Goal: Task Accomplishment & Management: Use online tool/utility

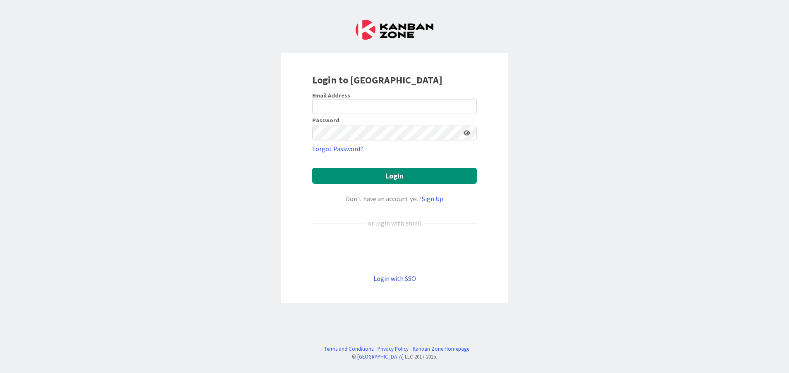
click at [392, 277] on link "Login with SSO" at bounding box center [394, 279] width 43 height 8
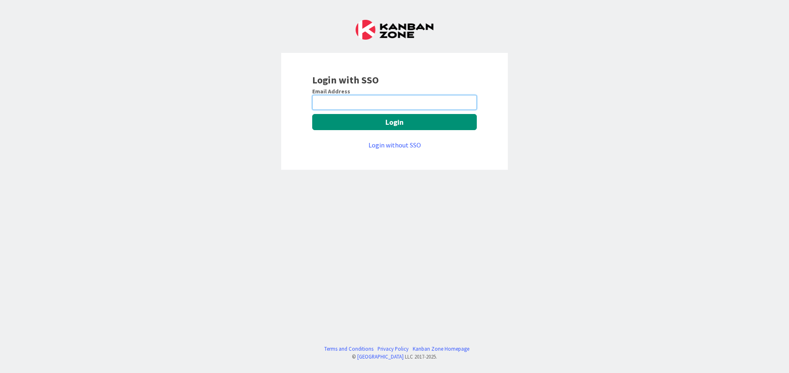
click at [361, 107] on input "email" at bounding box center [394, 102] width 165 height 15
type input "Vinodkumar.Jeerangi@mrcglobal.com"
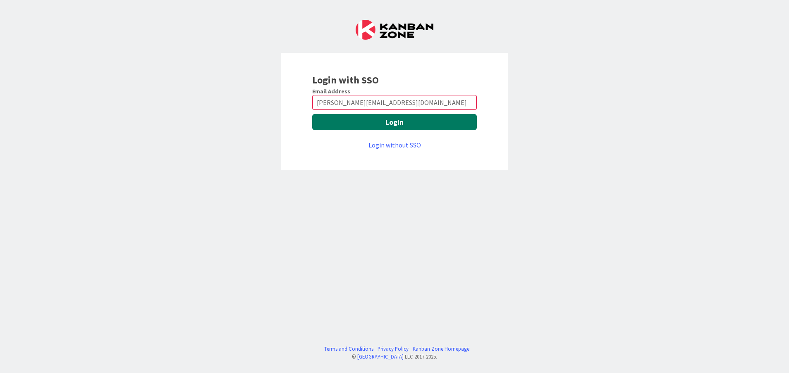
click at [351, 124] on button "Login" at bounding box center [394, 122] width 165 height 16
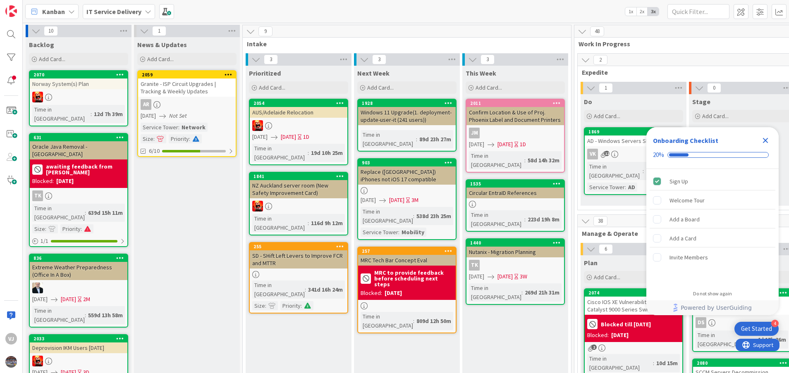
click at [763, 139] on icon "Close Checklist" at bounding box center [765, 140] width 5 height 5
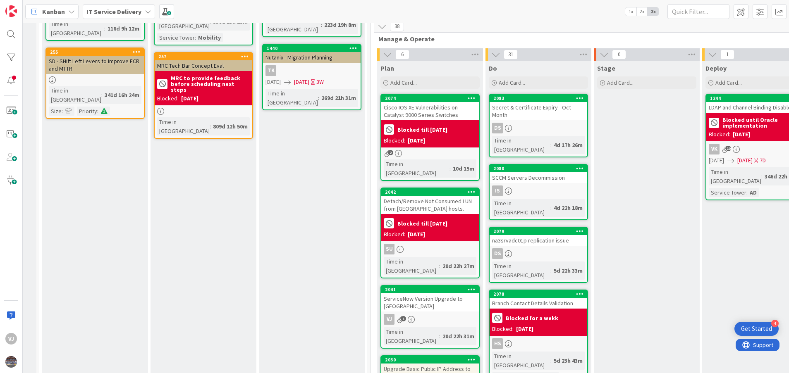
scroll to position [196, 203]
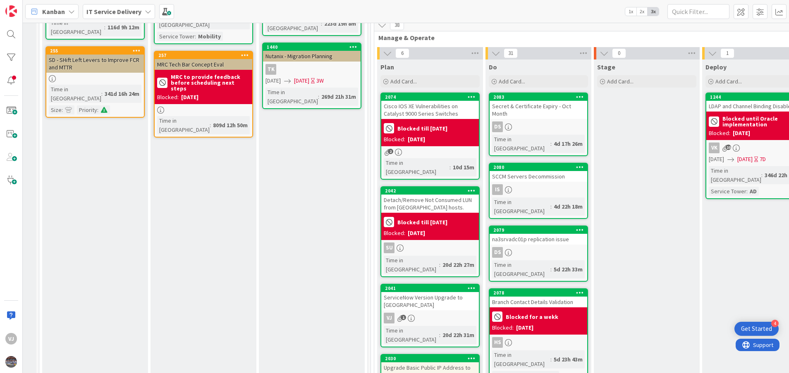
click at [424, 292] on div "ServiceNow Version Upgrade to [GEOGRAPHIC_DATA]" at bounding box center [430, 301] width 98 height 18
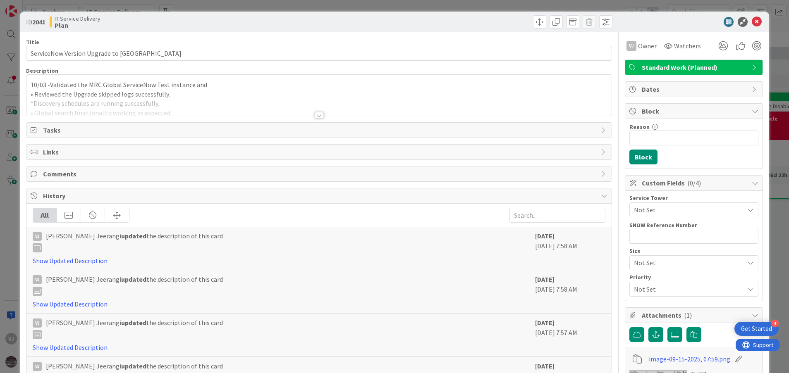
click at [315, 117] on div at bounding box center [319, 115] width 9 height 7
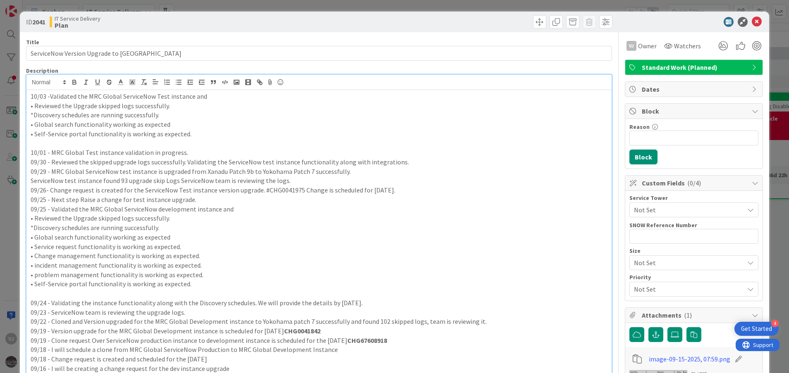
click at [30, 96] on div "10/03 -Validated the MRC Global ServiceNow Test instance and • Reviewed the Upg…" at bounding box center [318, 331] width 585 height 482
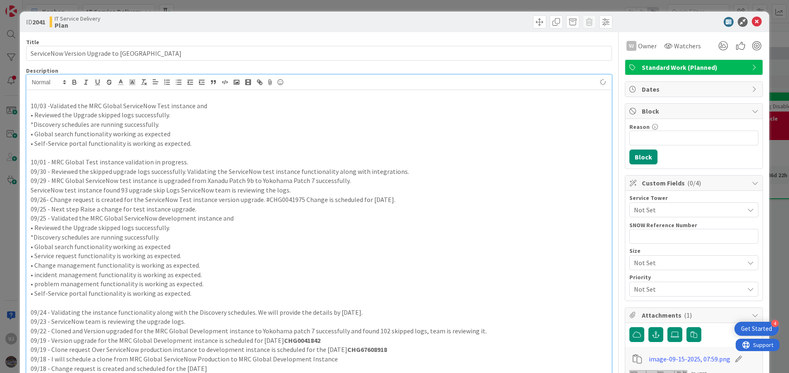
click at [29, 93] on div "10/03 -Validated the MRC Global ServiceNow Test instance and • Reviewed the Upg…" at bounding box center [318, 335] width 585 height 491
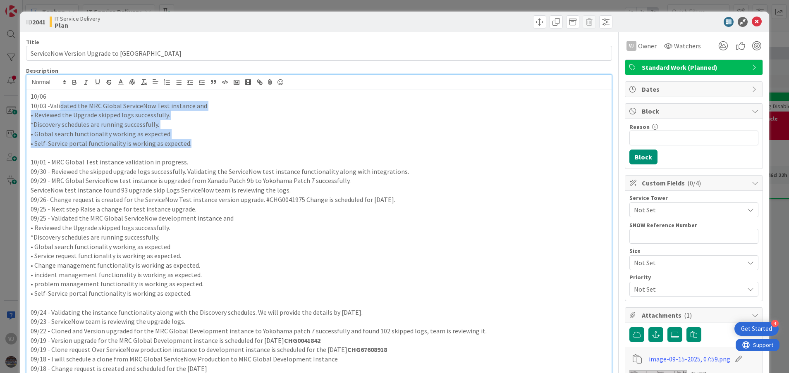
drag, startPoint x: 196, startPoint y: 146, endPoint x: 55, endPoint y: 105, distance: 147.1
click at [55, 105] on div "10/06 10/03 -Validated the MRC Global ServiceNow Test instance and • Reviewed t…" at bounding box center [318, 335] width 585 height 491
click at [55, 105] on p "10/03 -Validated the MRC Global ServiceNow Test instance and" at bounding box center [319, 106] width 577 height 10
drag, startPoint x: 48, startPoint y: 103, endPoint x: 195, endPoint y: 140, distance: 151.7
click at [195, 140] on div "10/06 10/03 -Validated the MRC Global ServiceNow Test instance and • Reviewed t…" at bounding box center [318, 335] width 585 height 491
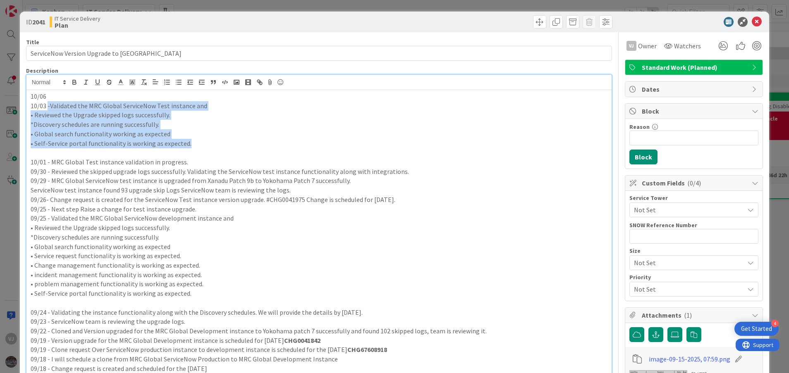
copy div "-Validated the MRC Global ServiceNow Test instance and • Reviewed the Upgrade s…"
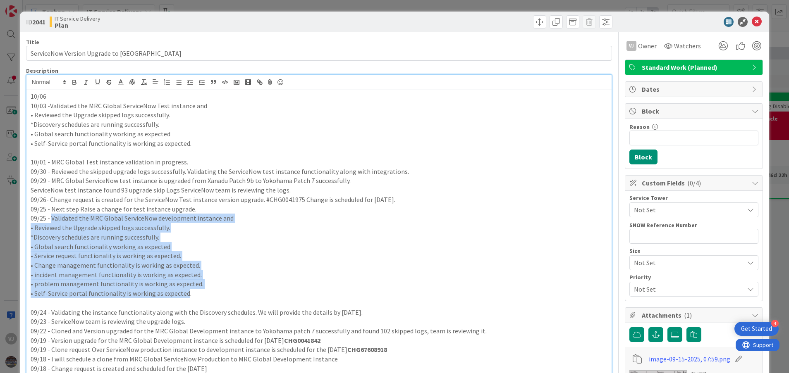
drag, startPoint x: 184, startPoint y: 296, endPoint x: 51, endPoint y: 219, distance: 154.0
click at [51, 219] on div "10/06 10/03 -Validated the MRC Global ServiceNow Test instance and • Reviewed t…" at bounding box center [318, 335] width 585 height 491
copy div "Validated the MRC Global ServiceNow development instance and • Reviewed the Upg…"
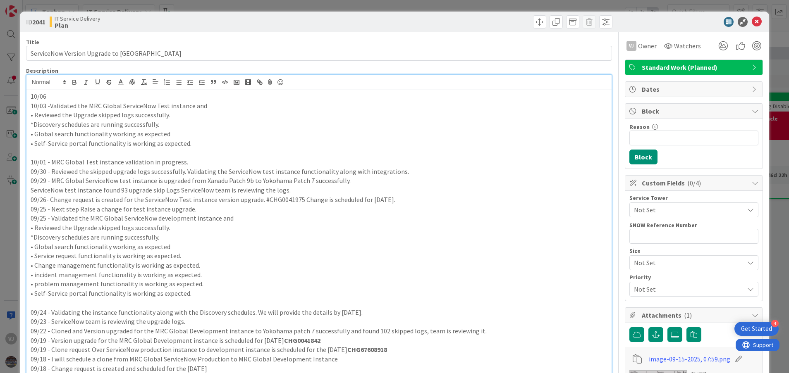
click at [69, 93] on p "10/06" at bounding box center [319, 97] width 577 height 10
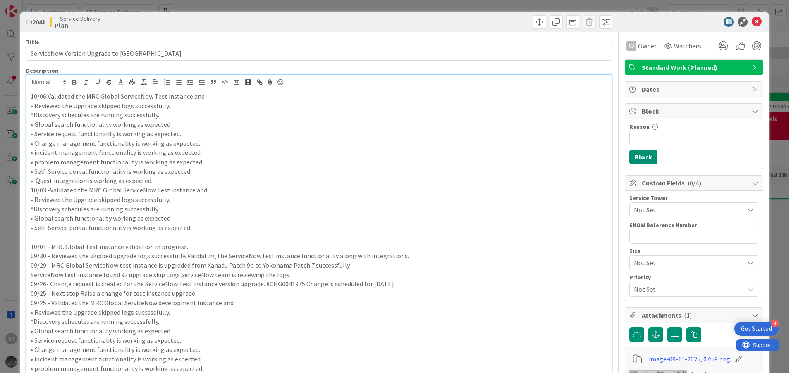
click at [27, 190] on div "10/06 Validated the MRC Global ServiceNow Test instance and • Reviewed the Upgr…" at bounding box center [318, 378] width 585 height 576
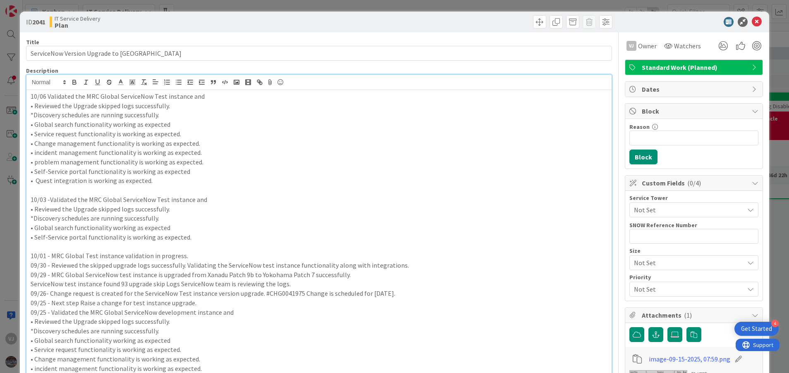
click at [431, 279] on p "09/29 - MRC Global ServiceNow test instance is upgraded from Xanadu Patch 9b to…" at bounding box center [319, 275] width 577 height 10
click at [265, 200] on p "10/03 -Validated the MRC Global ServiceNow Test instance and" at bounding box center [319, 200] width 577 height 10
click at [224, 178] on p "• Quest integration is working as expected." at bounding box center [319, 181] width 577 height 10
click at [752, 22] on icon at bounding box center [757, 22] width 10 height 10
